Goal: Information Seeking & Learning: Learn about a topic

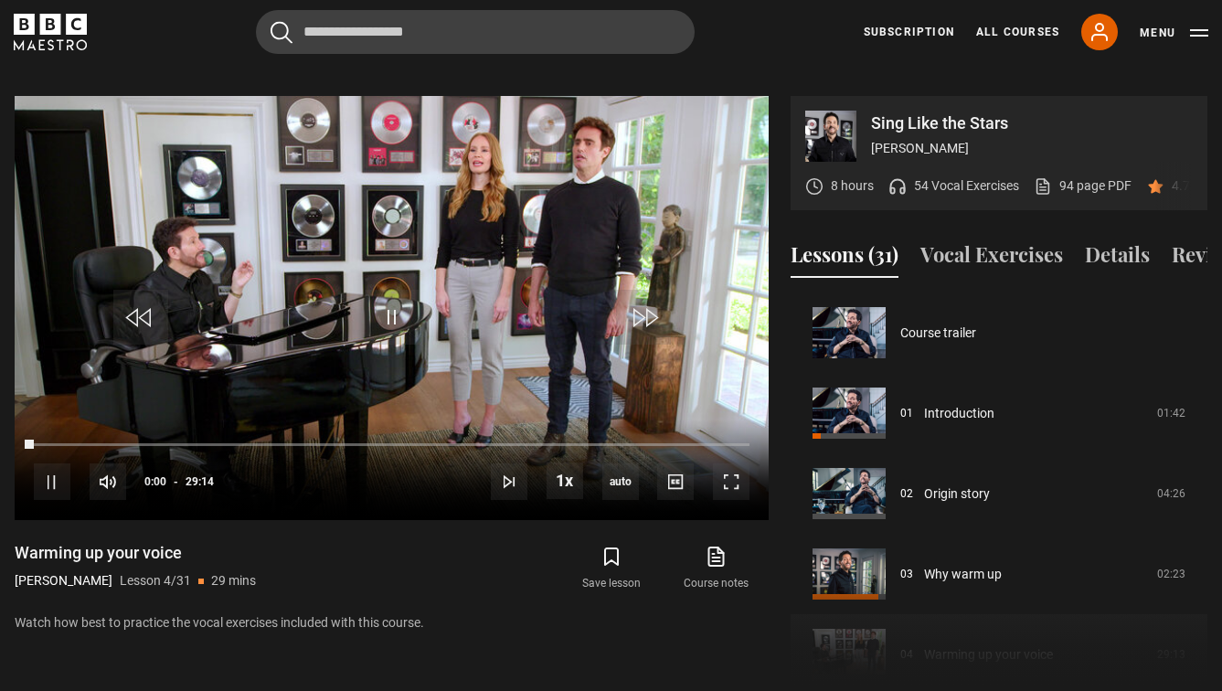
scroll to position [241, 0]
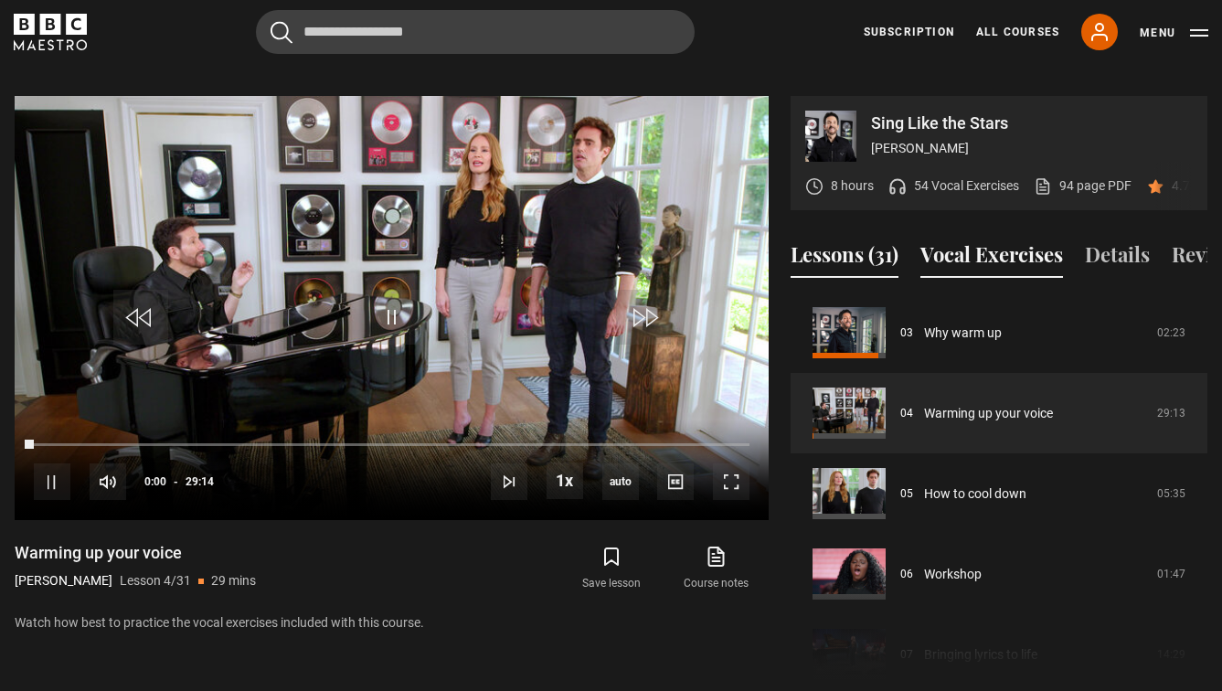
click at [1010, 243] on button "Vocal Exercises" at bounding box center [991, 258] width 143 height 38
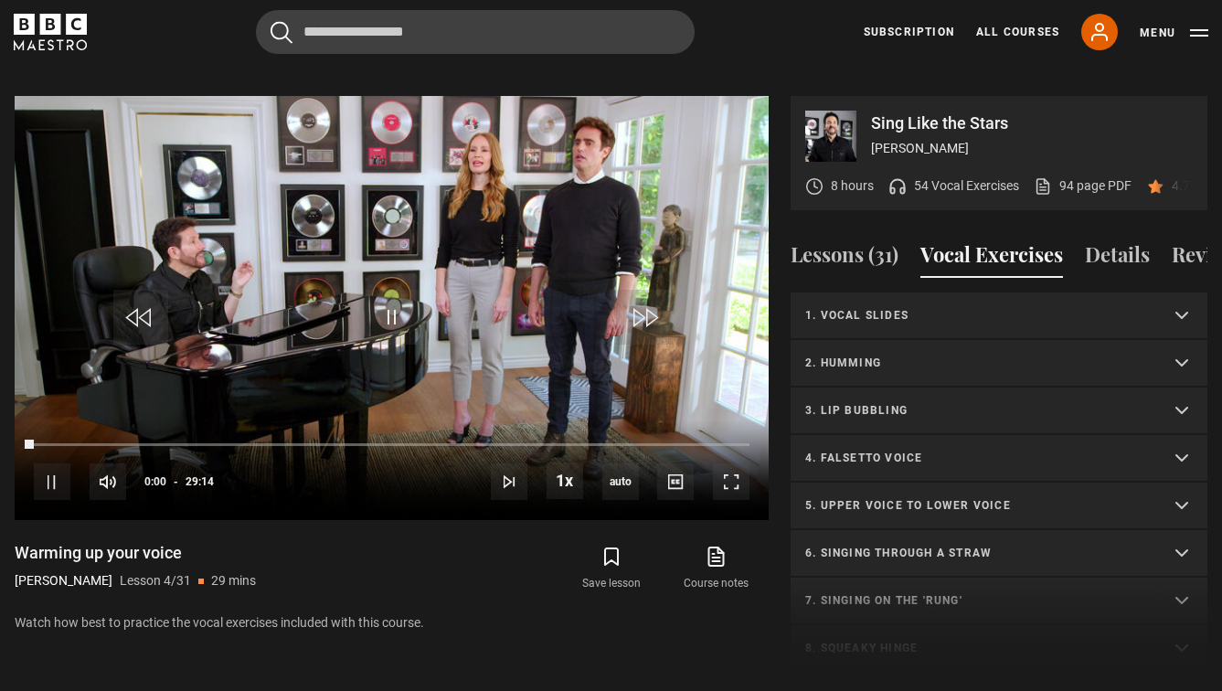
click at [974, 314] on p "1. Vocal slides" at bounding box center [977, 315] width 344 height 16
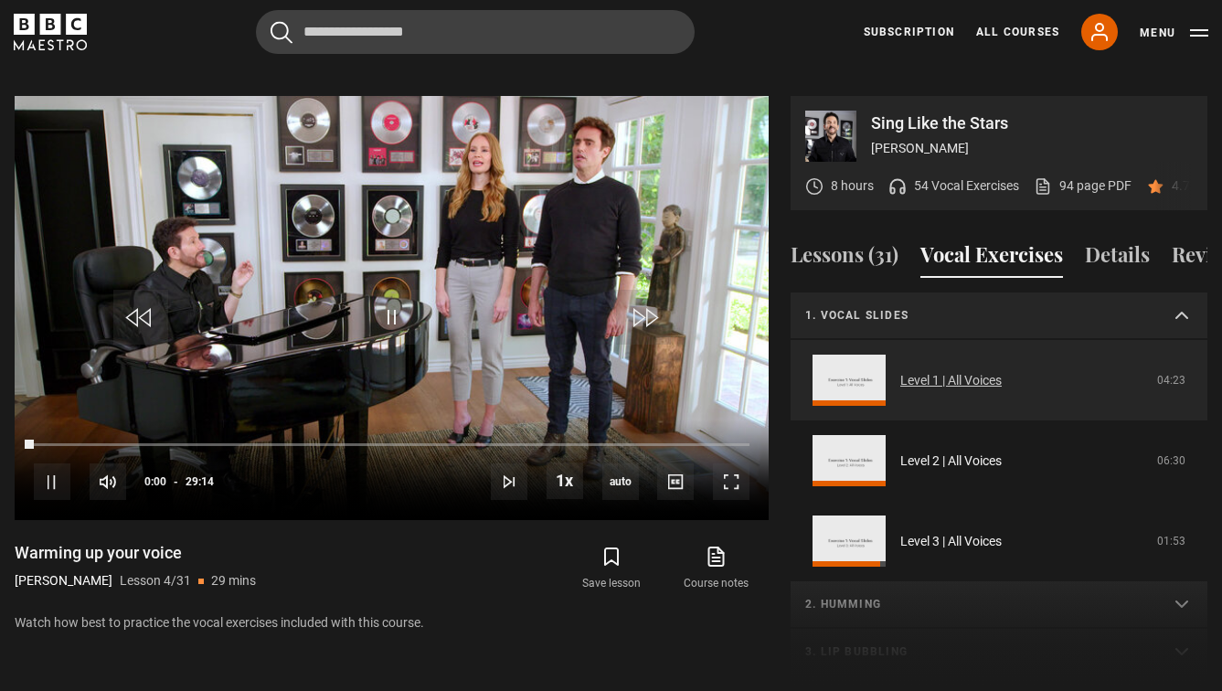
click at [954, 383] on link "Level 1 | All Voices" at bounding box center [950, 380] width 101 height 19
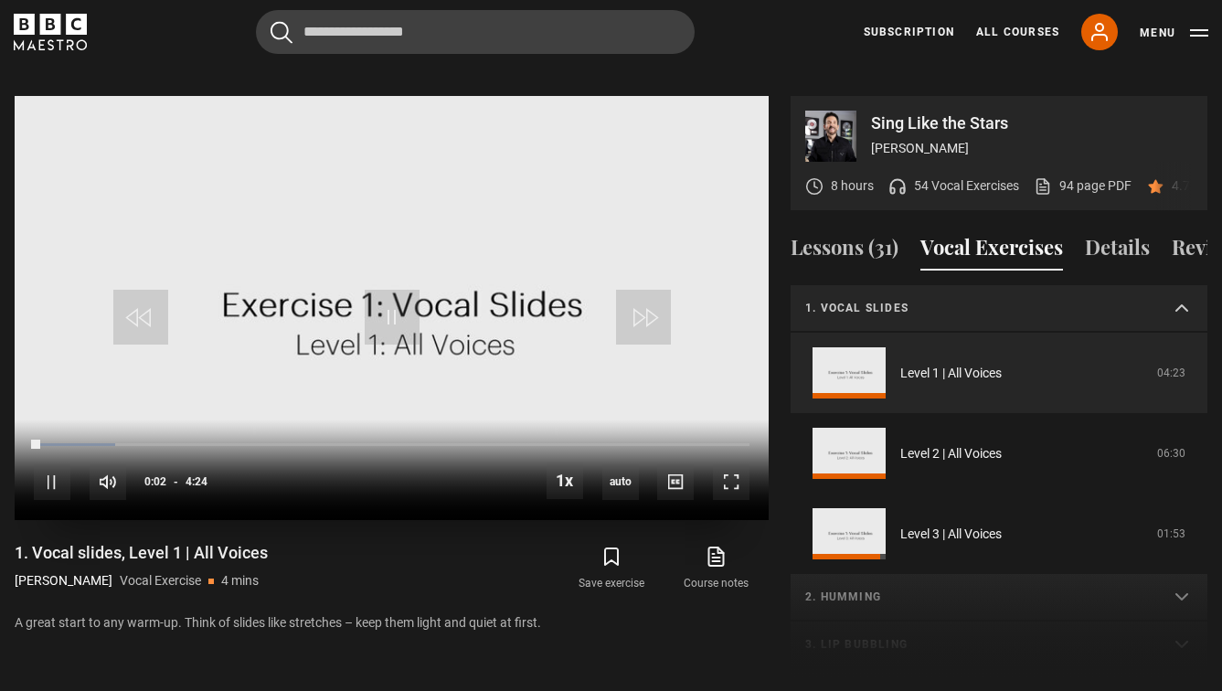
click at [303, 283] on video "Video Player" at bounding box center [392, 308] width 754 height 424
click at [535, 175] on video "Video Player" at bounding box center [392, 308] width 754 height 424
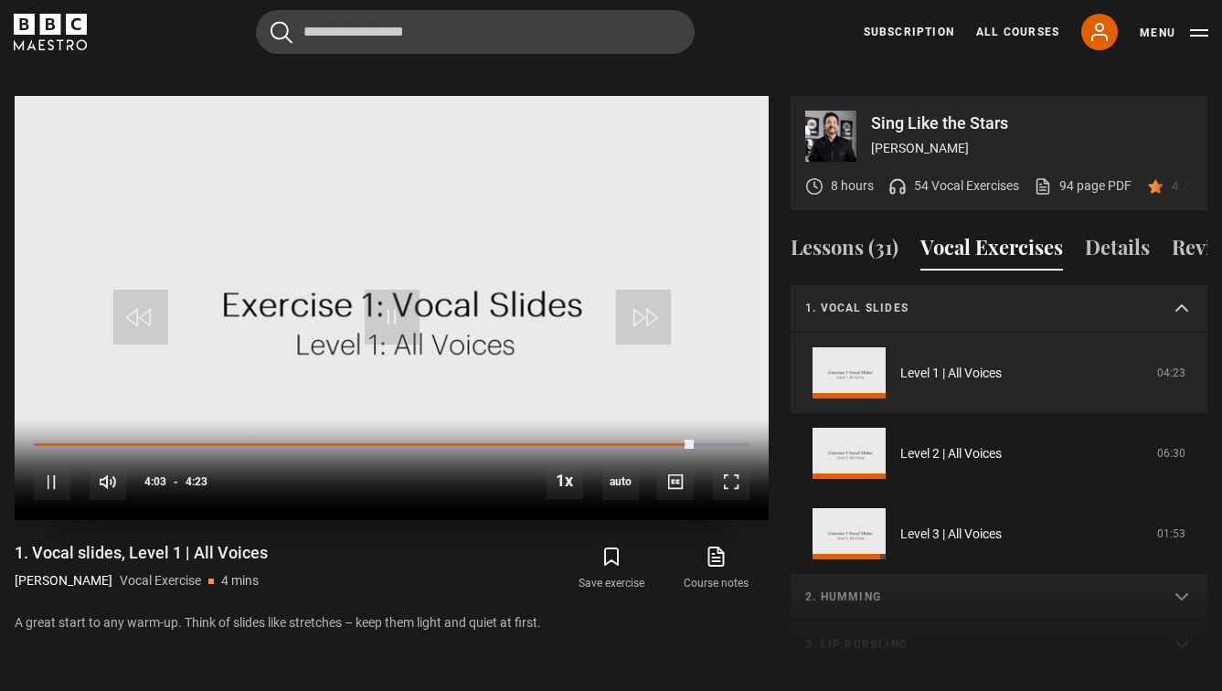
drag, startPoint x: 338, startPoint y: 416, endPoint x: 39, endPoint y: 426, distance: 299.1
click at [0, 427] on div "Sing Like the Stars [PERSON_NAME] 8 hours 54 Vocal Exercises 94 page PDF (opens…" at bounding box center [611, 388] width 1222 height 584
click at [72, 442] on div "Loaded : 100.00% 1:04 4:03" at bounding box center [392, 444] width 716 height 5
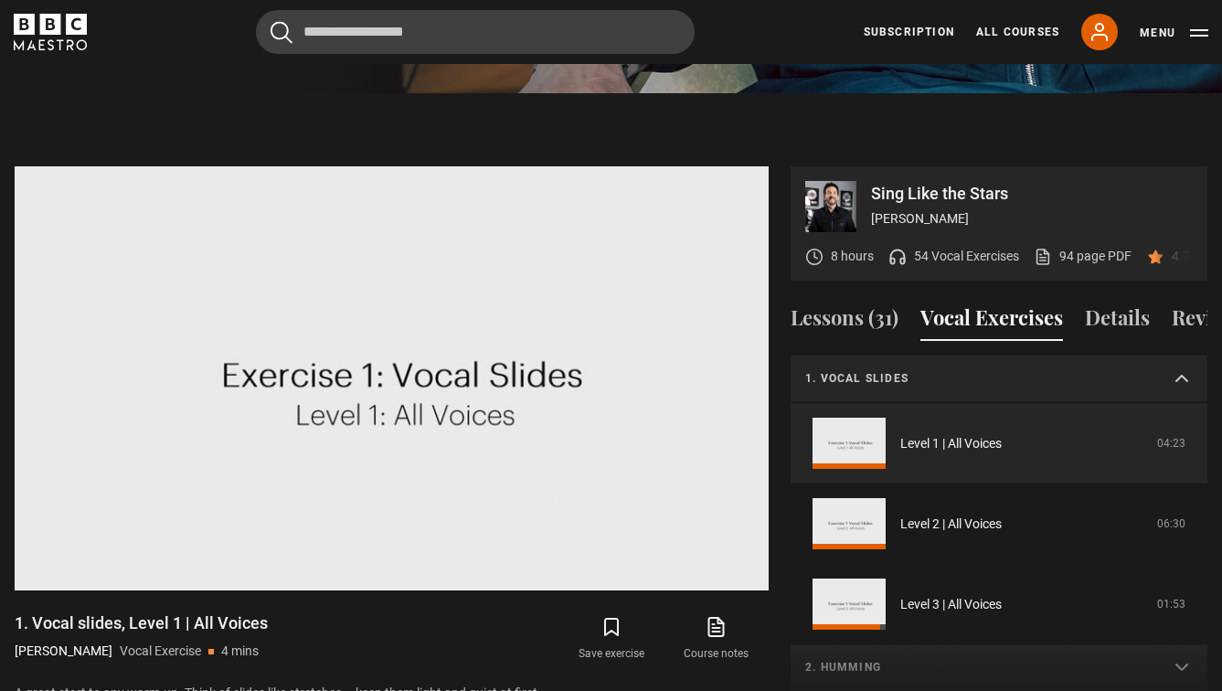
scroll to position [895, 0]
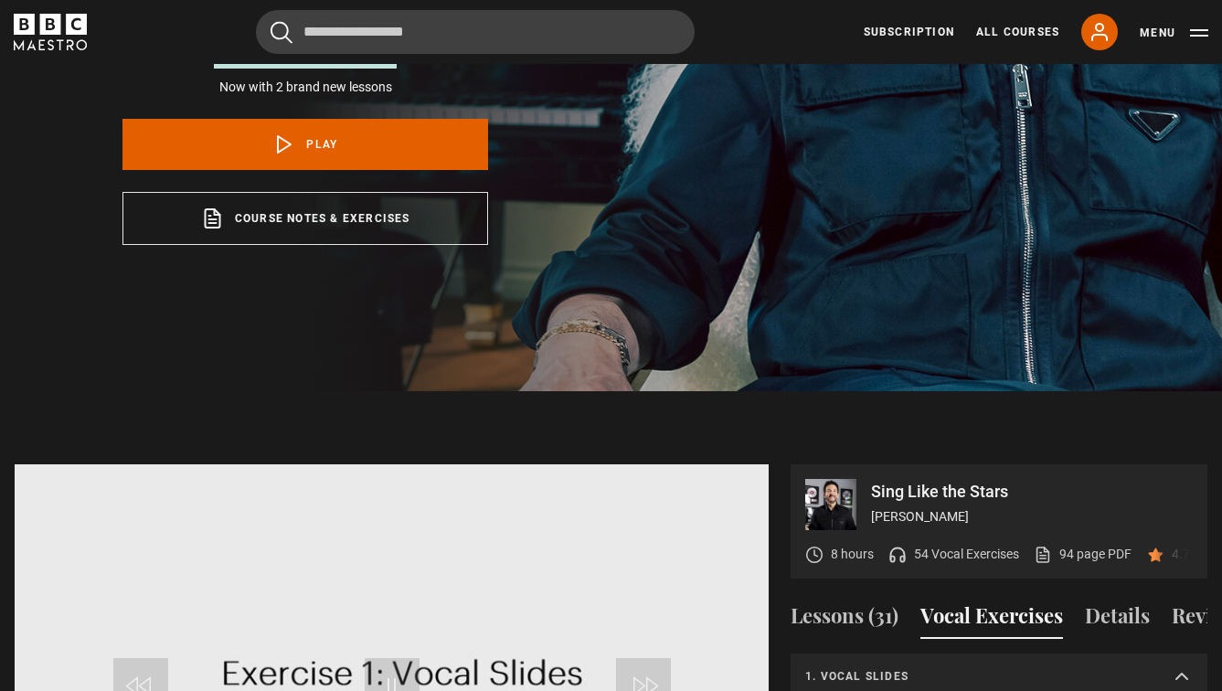
scroll to position [821, 0]
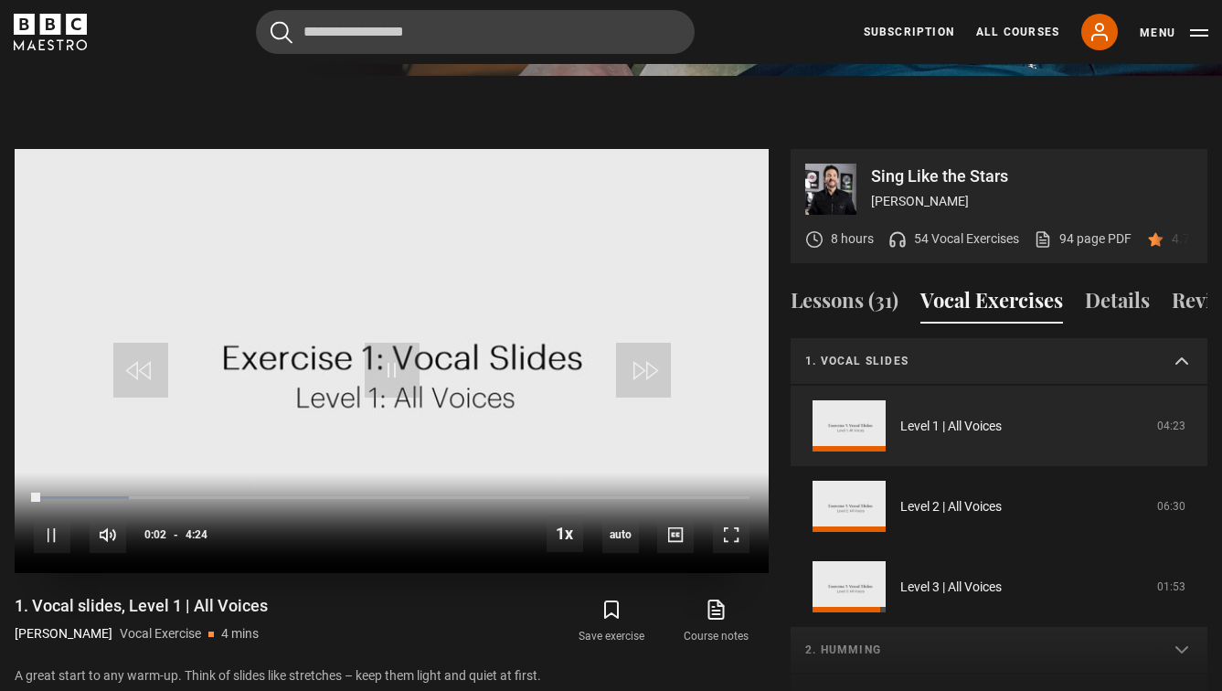
click at [529, 473] on div "10s Skip Back 10 seconds Pause 10s Skip Forward 10 seconds Loaded : 13.26% 0:02…" at bounding box center [392, 523] width 754 height 101
click at [528, 478] on div "10s Skip Back 10 seconds Pause 10s Skip Forward 10 seconds Loaded : 13.26% 3:02…" at bounding box center [392, 523] width 754 height 101
click at [527, 495] on div "3:02" at bounding box center [528, 497] width 3 height 5
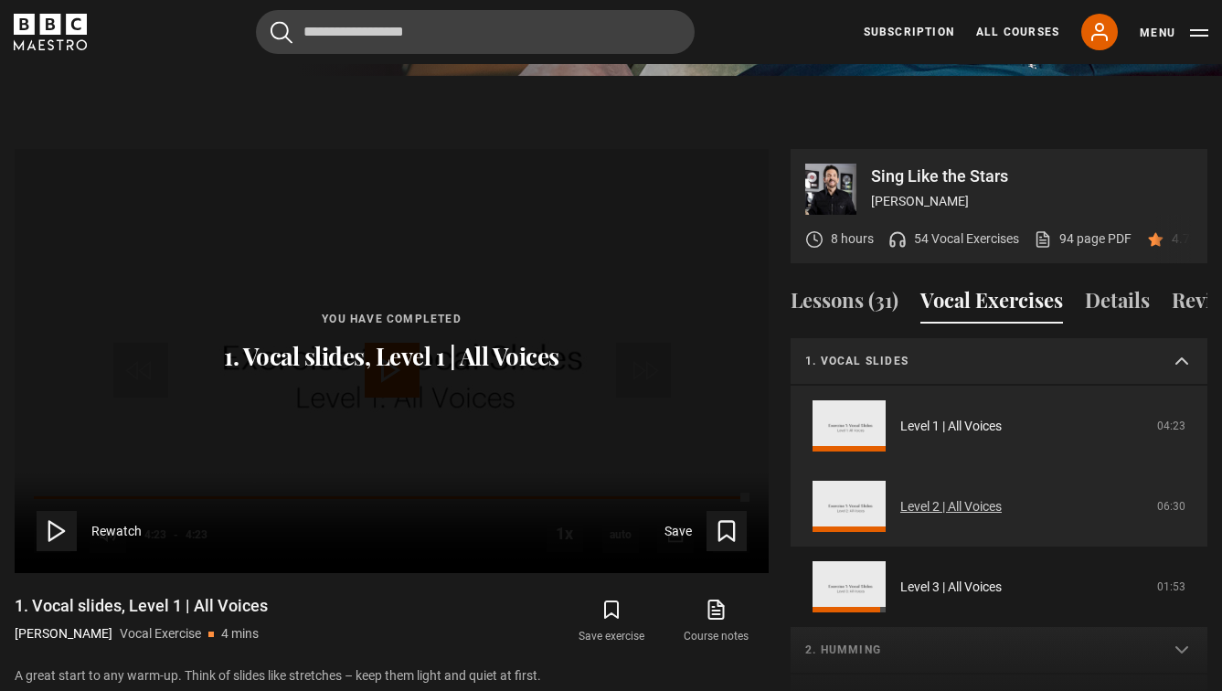
click at [930, 502] on link "Level 2 | All Voices" at bounding box center [950, 506] width 101 height 19
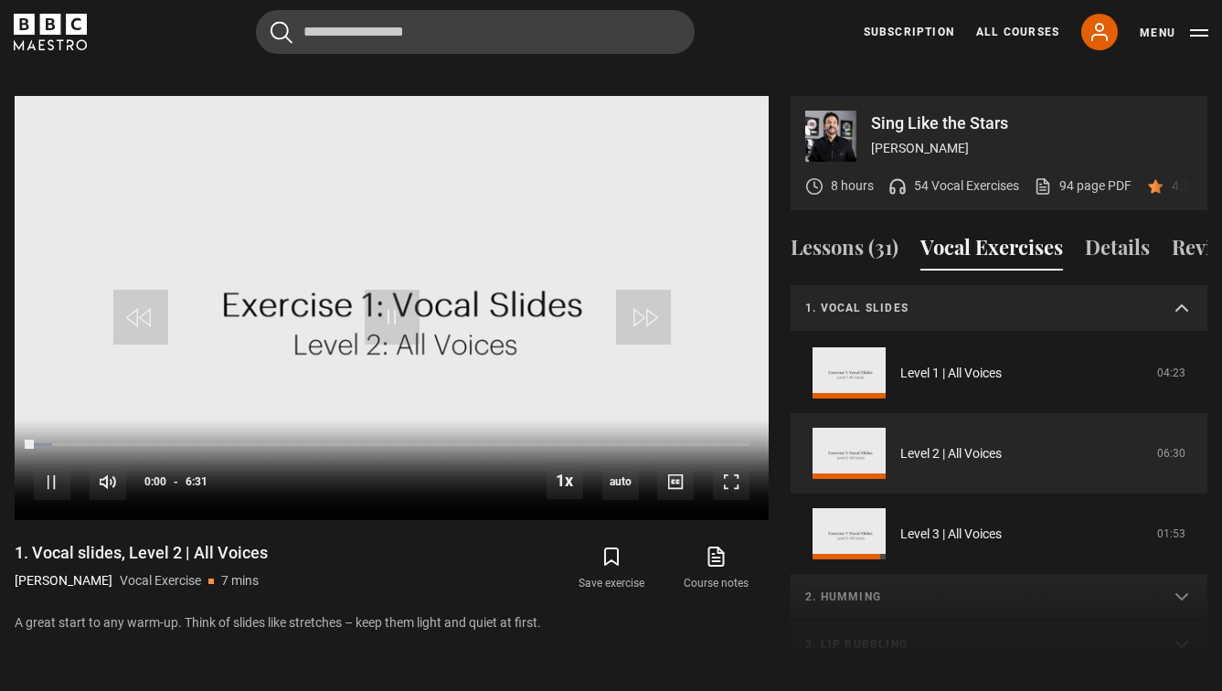
scroll to position [48, 0]
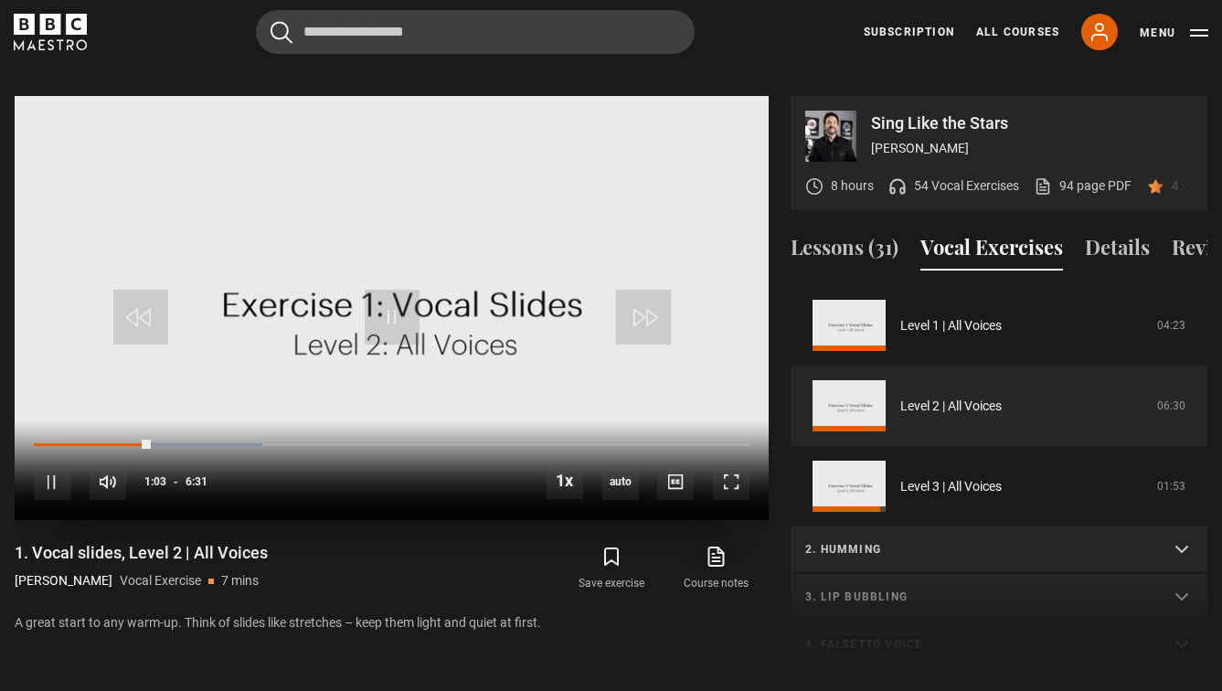
click at [423, 178] on video "Video Player" at bounding box center [392, 308] width 754 height 424
click at [428, 186] on video "Video Player" at bounding box center [392, 308] width 754 height 424
drag, startPoint x: 428, startPoint y: 189, endPoint x: 920, endPoint y: 159, distance: 493.6
click at [428, 189] on video "Video Player" at bounding box center [392, 308] width 754 height 424
click at [431, 258] on video "Video Player" at bounding box center [392, 308] width 754 height 424
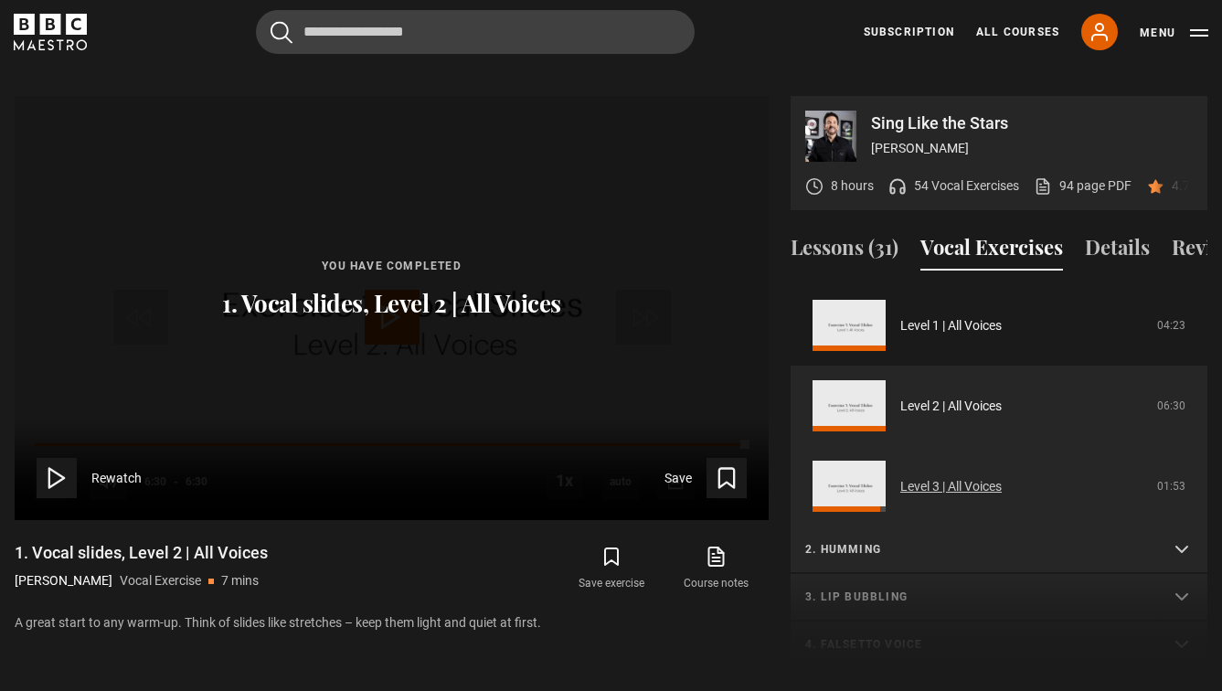
click at [1002, 477] on link "Level 3 | All Voices" at bounding box center [950, 486] width 101 height 19
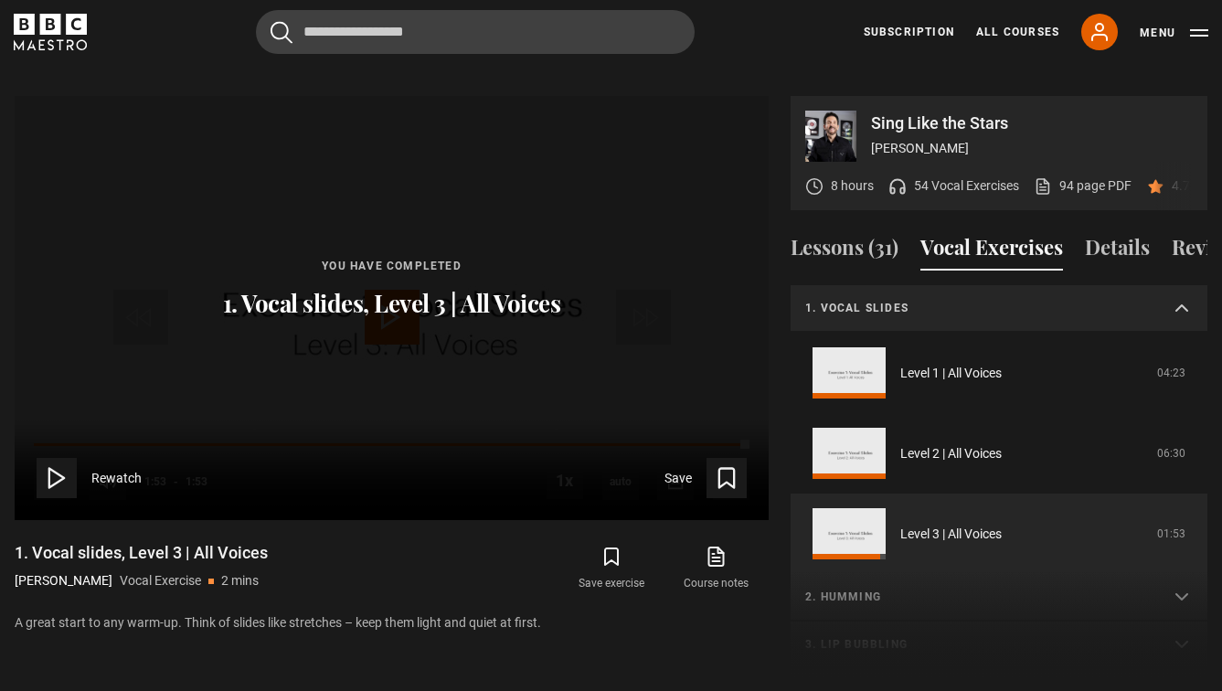
click at [930, 316] on p "1. Vocal slides" at bounding box center [977, 308] width 344 height 16
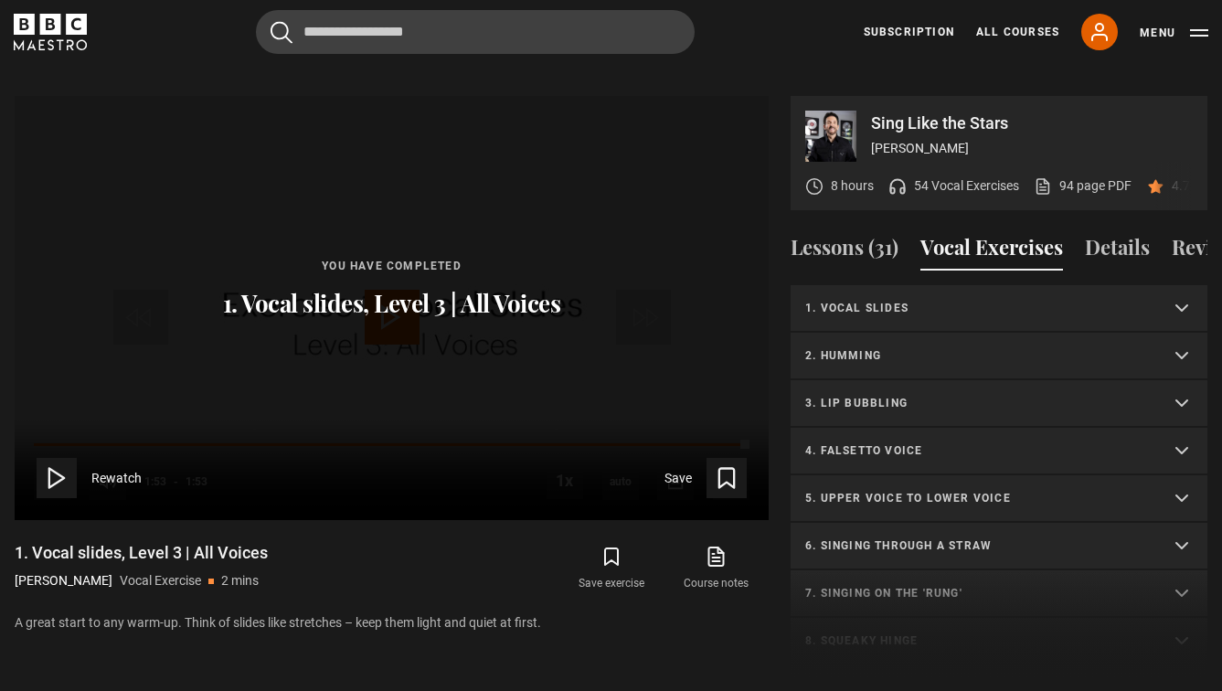
click at [918, 342] on summary "2. Humming" at bounding box center [999, 357] width 417 height 48
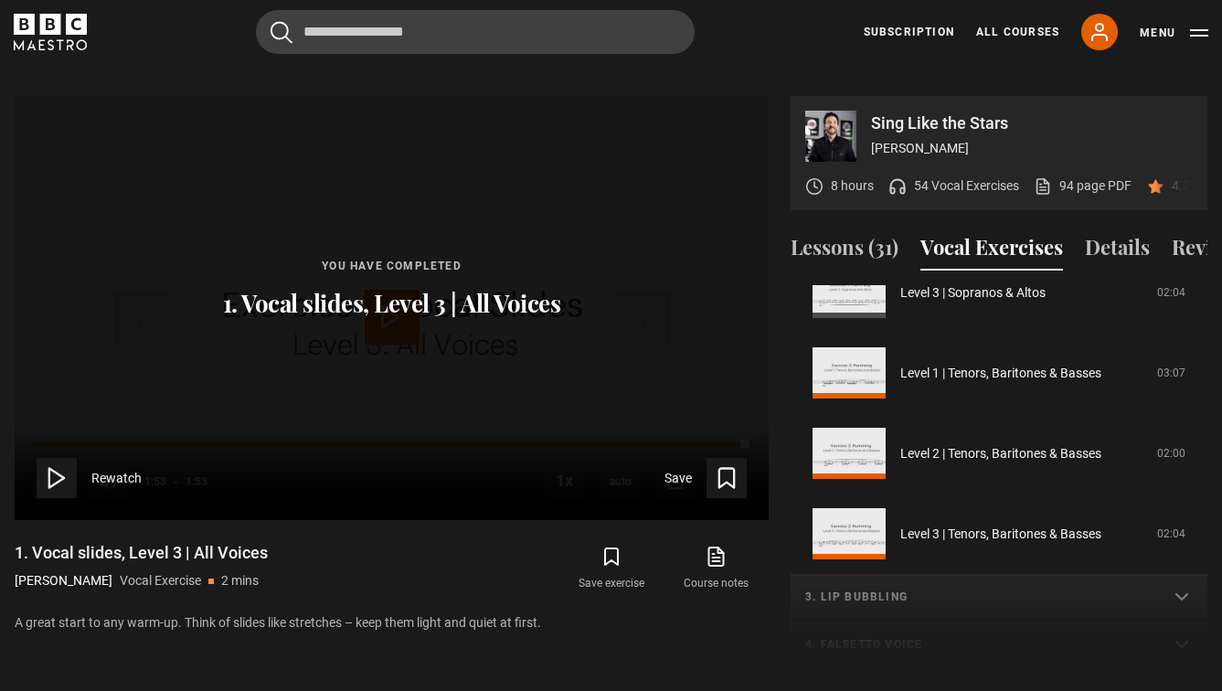
scroll to position [301, 0]
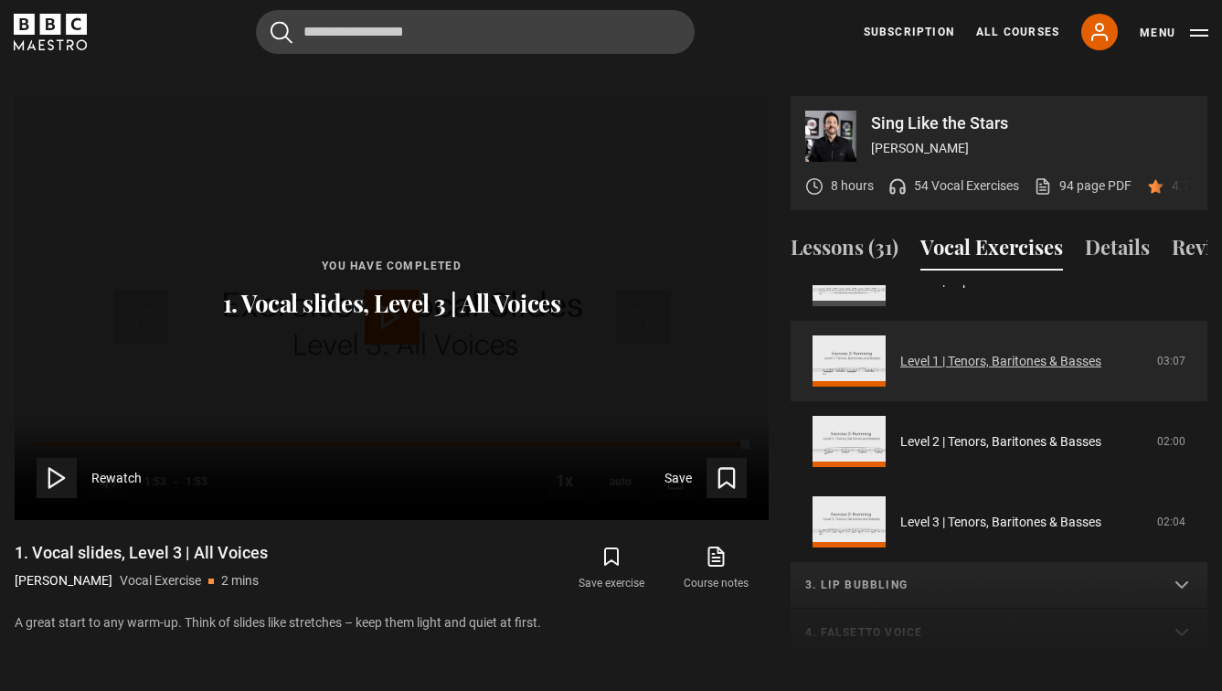
click at [931, 371] on link "Level 1 | Tenors, Baritones & Basses" at bounding box center [1000, 361] width 201 height 19
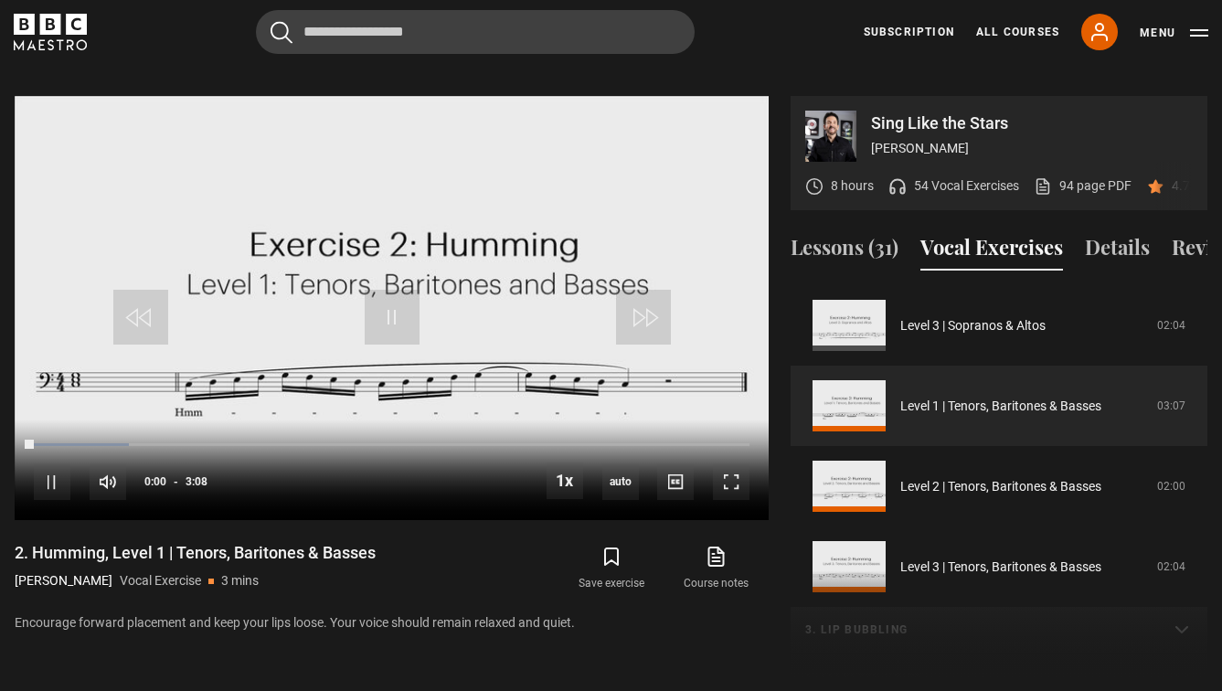
scroll to position [840, 0]
